Goal: Task Accomplishment & Management: Use online tool/utility

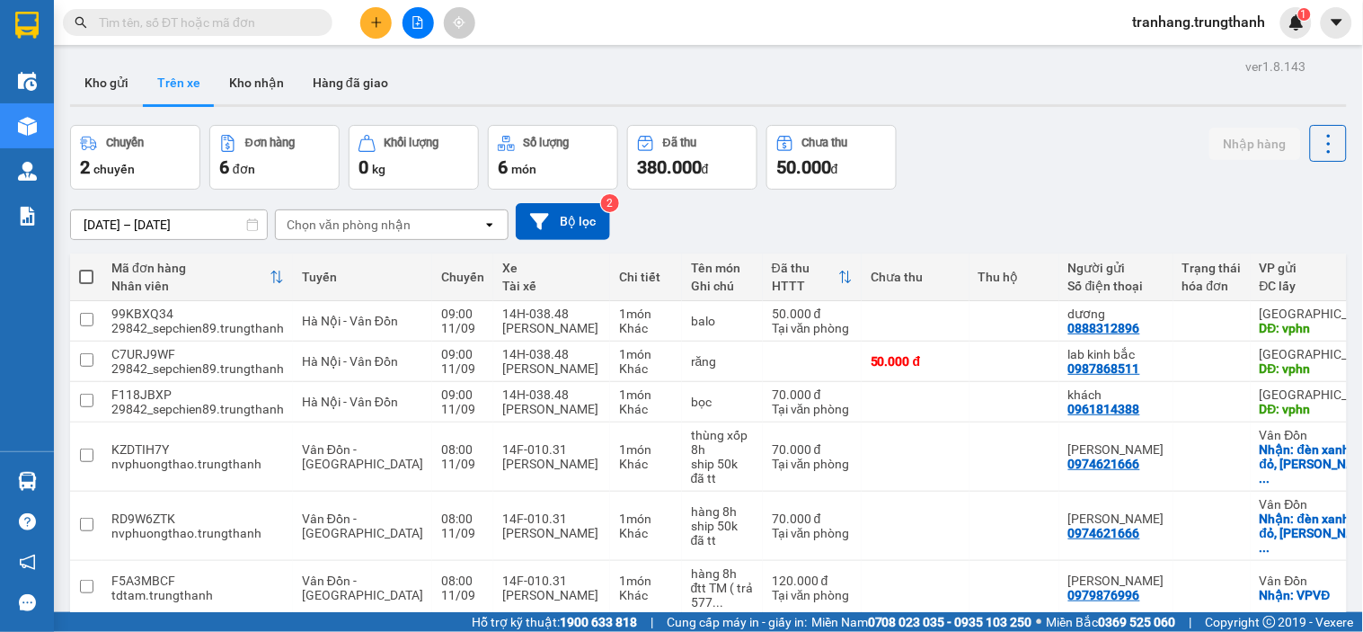
click at [114, 218] on input "[DATE] – [DATE]" at bounding box center [169, 224] width 196 height 29
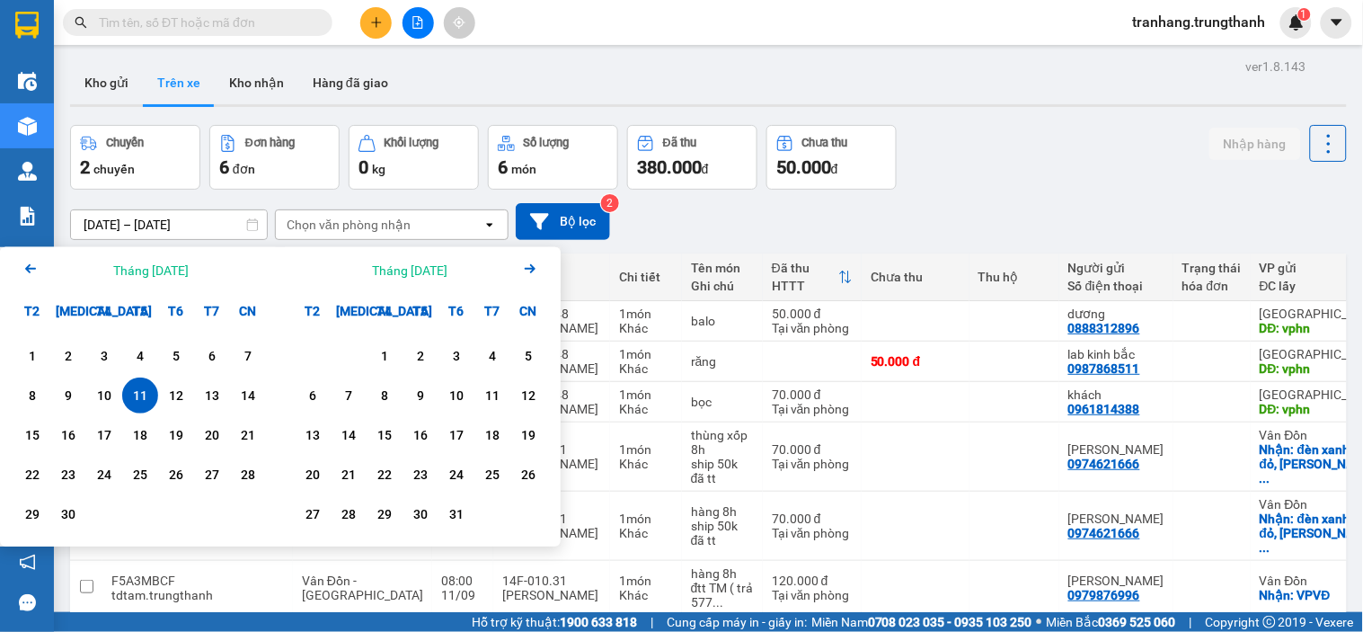
click at [144, 399] on div "11" at bounding box center [140, 396] width 25 height 22
type input "[DATE] – [DATE]"
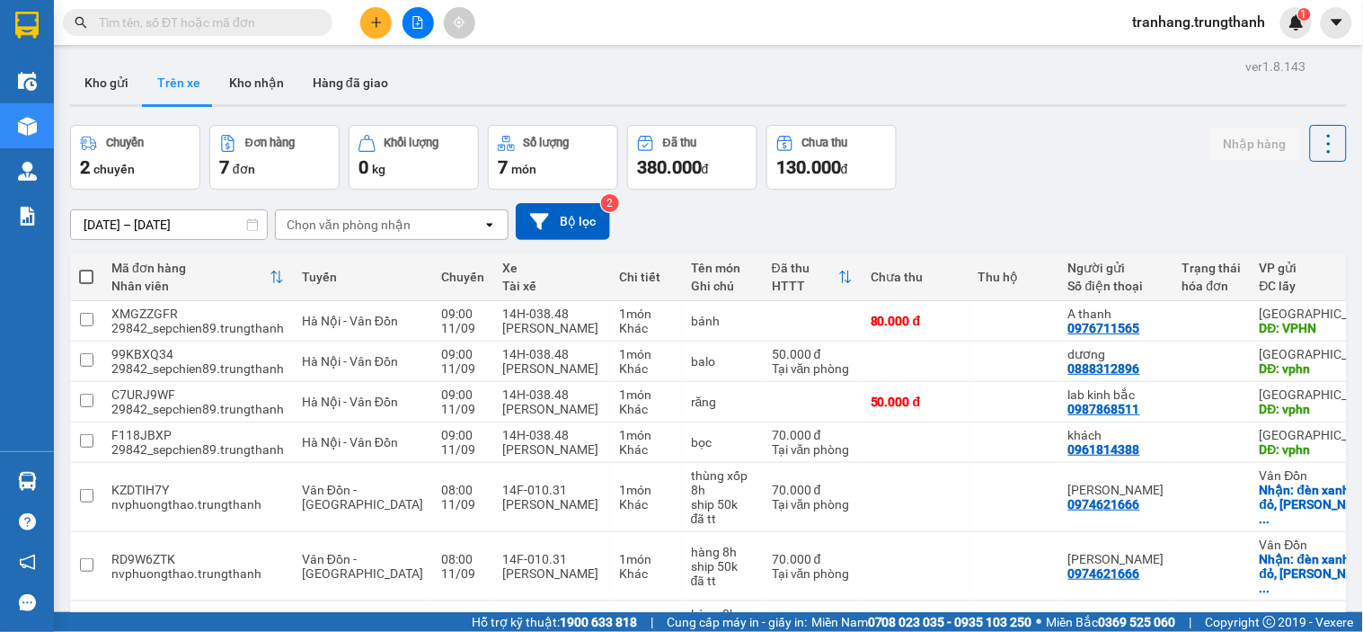
click at [962, 148] on div "Chuyến 2 chuyến Đơn hàng 7 đơn Khối lượng 0 kg Số lượng 7 món Đã thu 380.000 đ …" at bounding box center [708, 157] width 1277 height 65
